Goal: Task Accomplishment & Management: Manage account settings

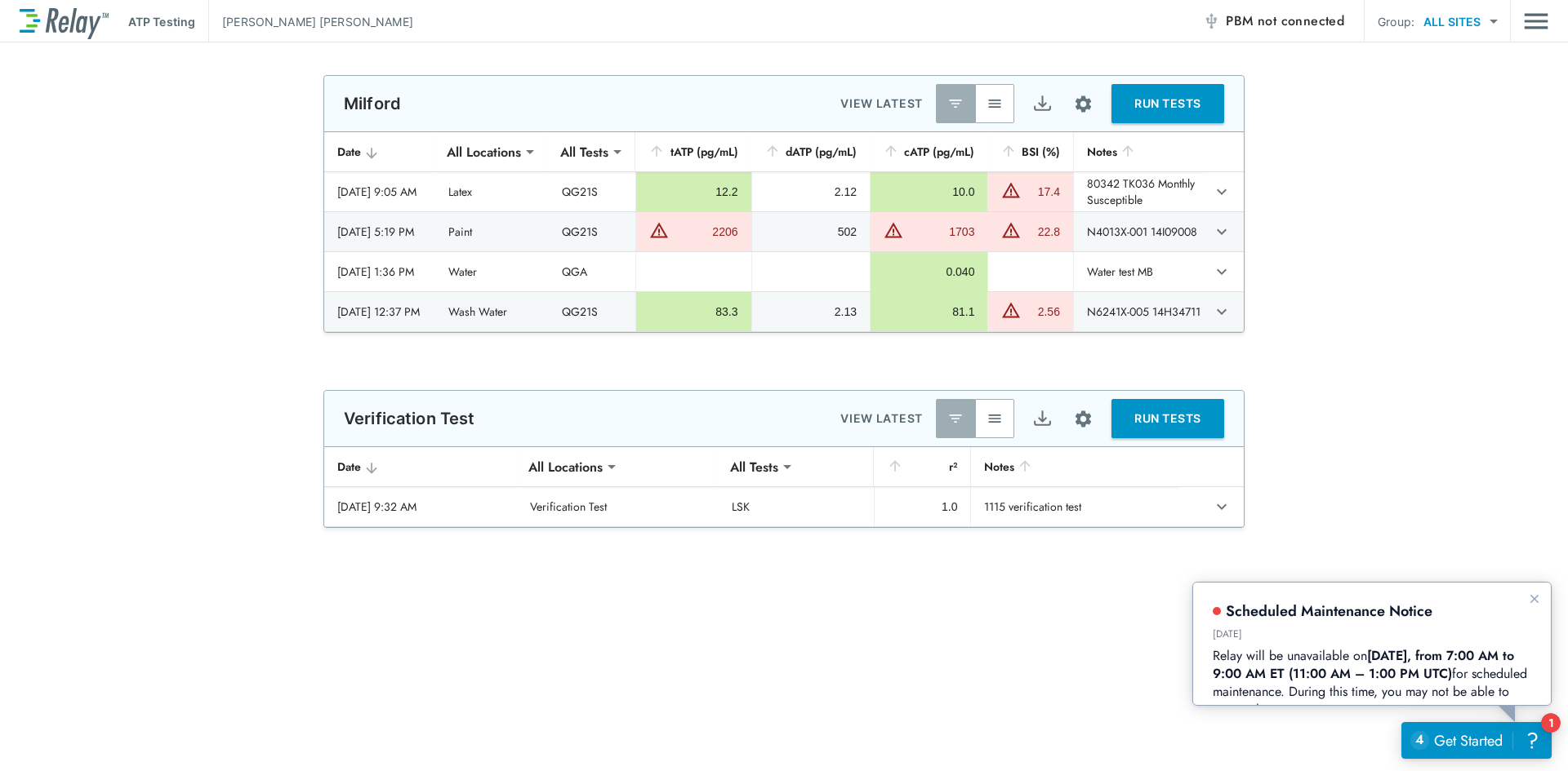
type input "**********"
type input "***"
click at [1540, 603] on icon "Dismiss announcement" at bounding box center [1533, 598] width 13 height 13
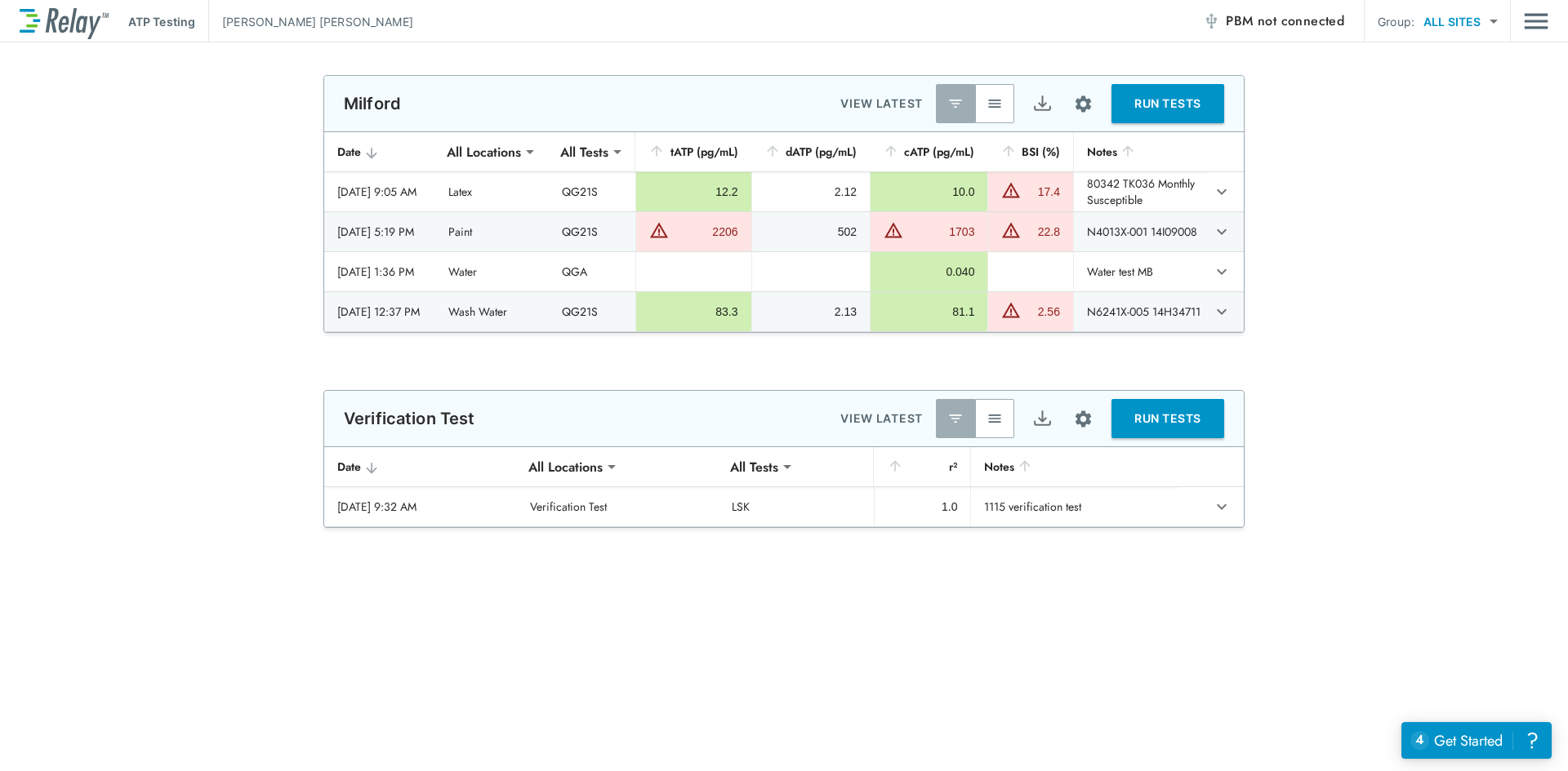
click at [1000, 97] on button "button" at bounding box center [994, 103] width 39 height 39
